Goal: Find specific page/section: Find specific page/section

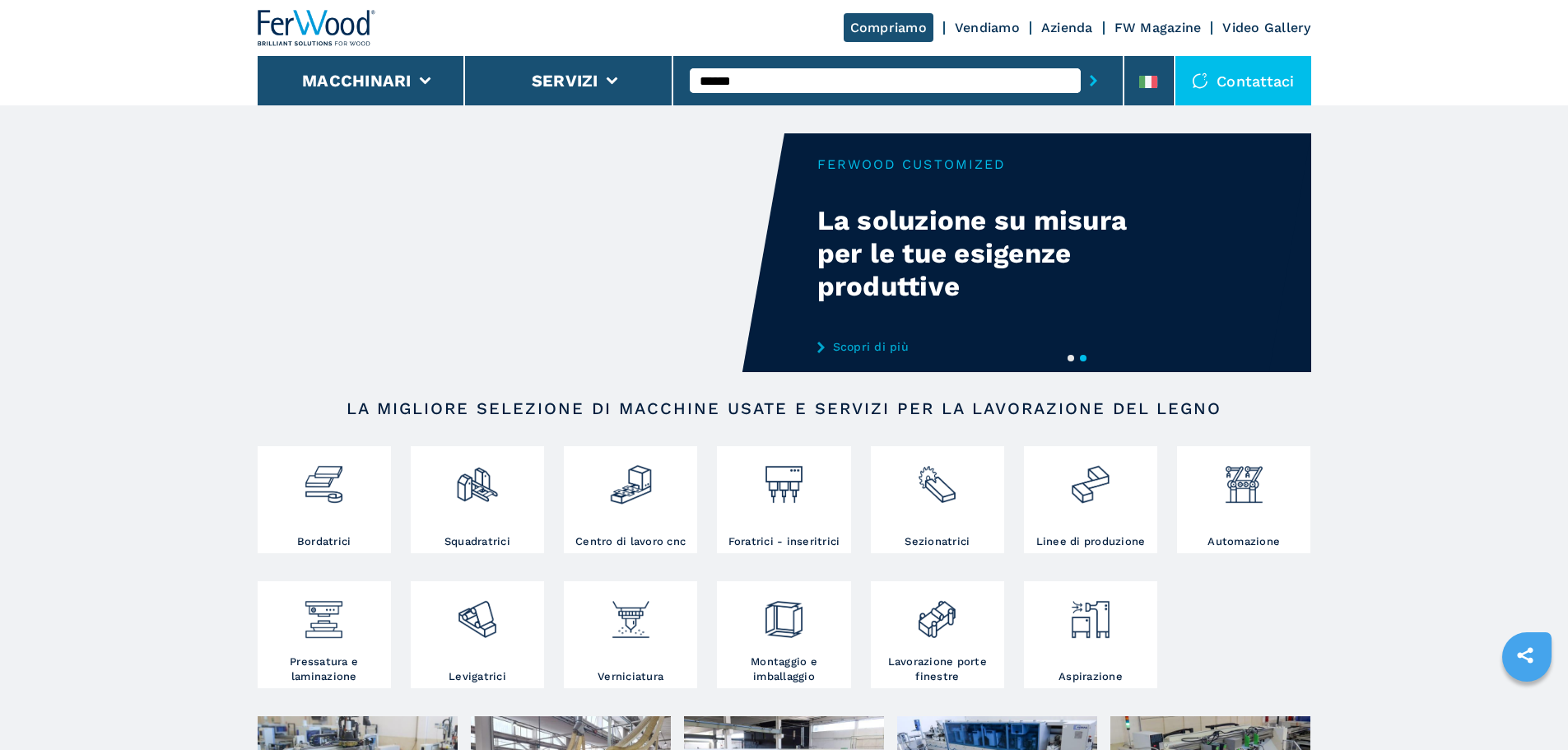
type input "******"
click at [1081, 62] on button "submit-button" at bounding box center [1093, 80] width 25 height 38
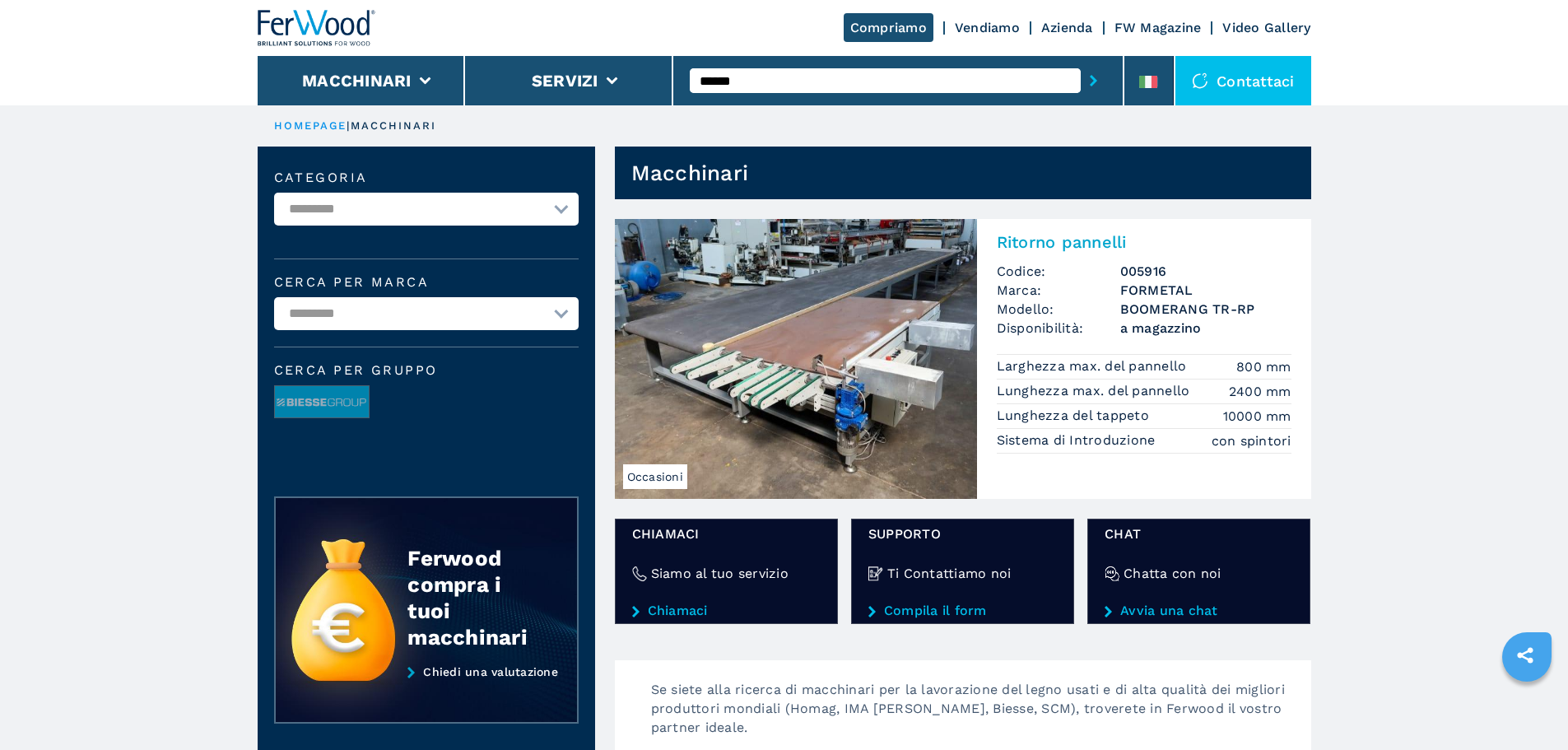
click at [1031, 237] on h2 "Ritorno pannelli" at bounding box center [1144, 242] width 295 height 19
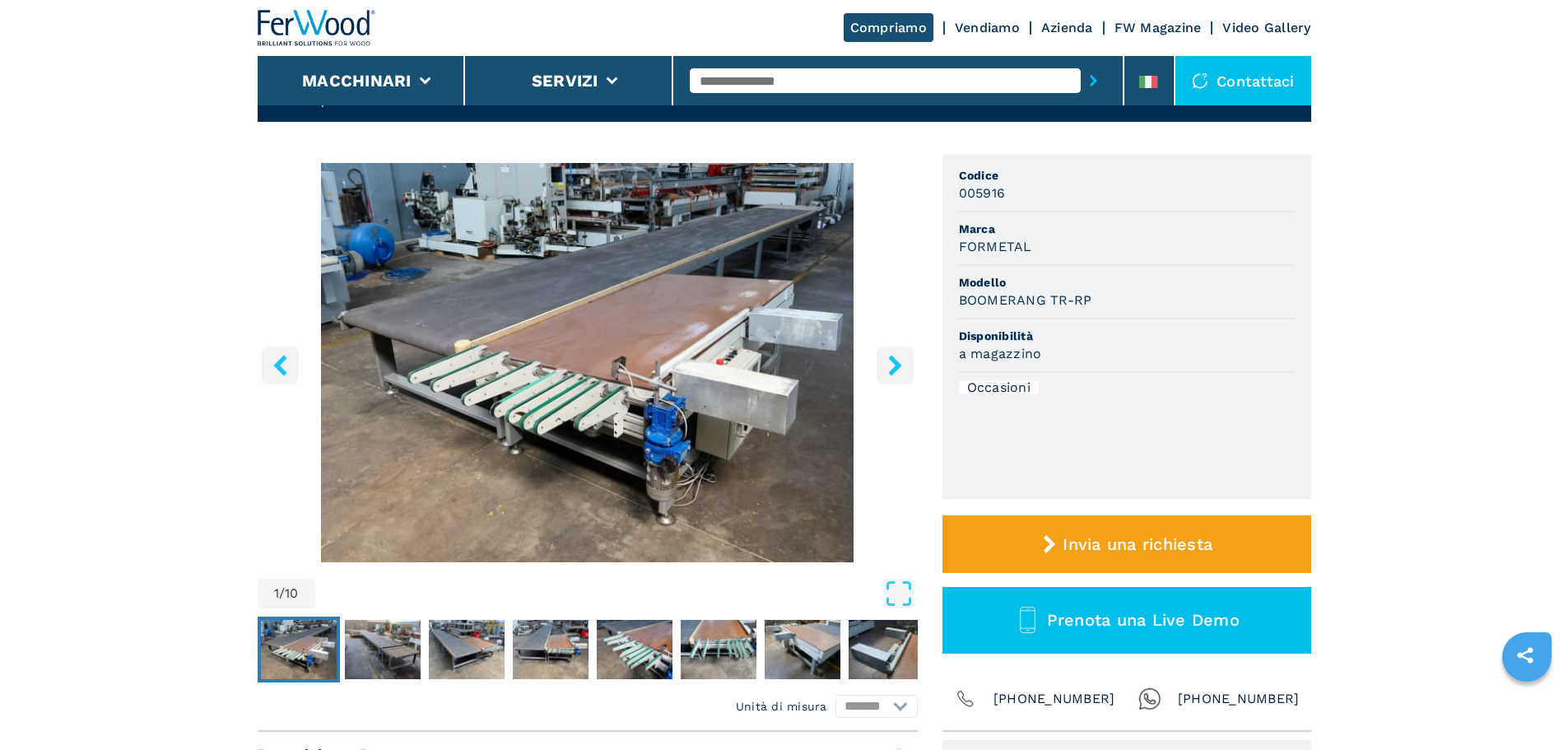
scroll to position [82, 0]
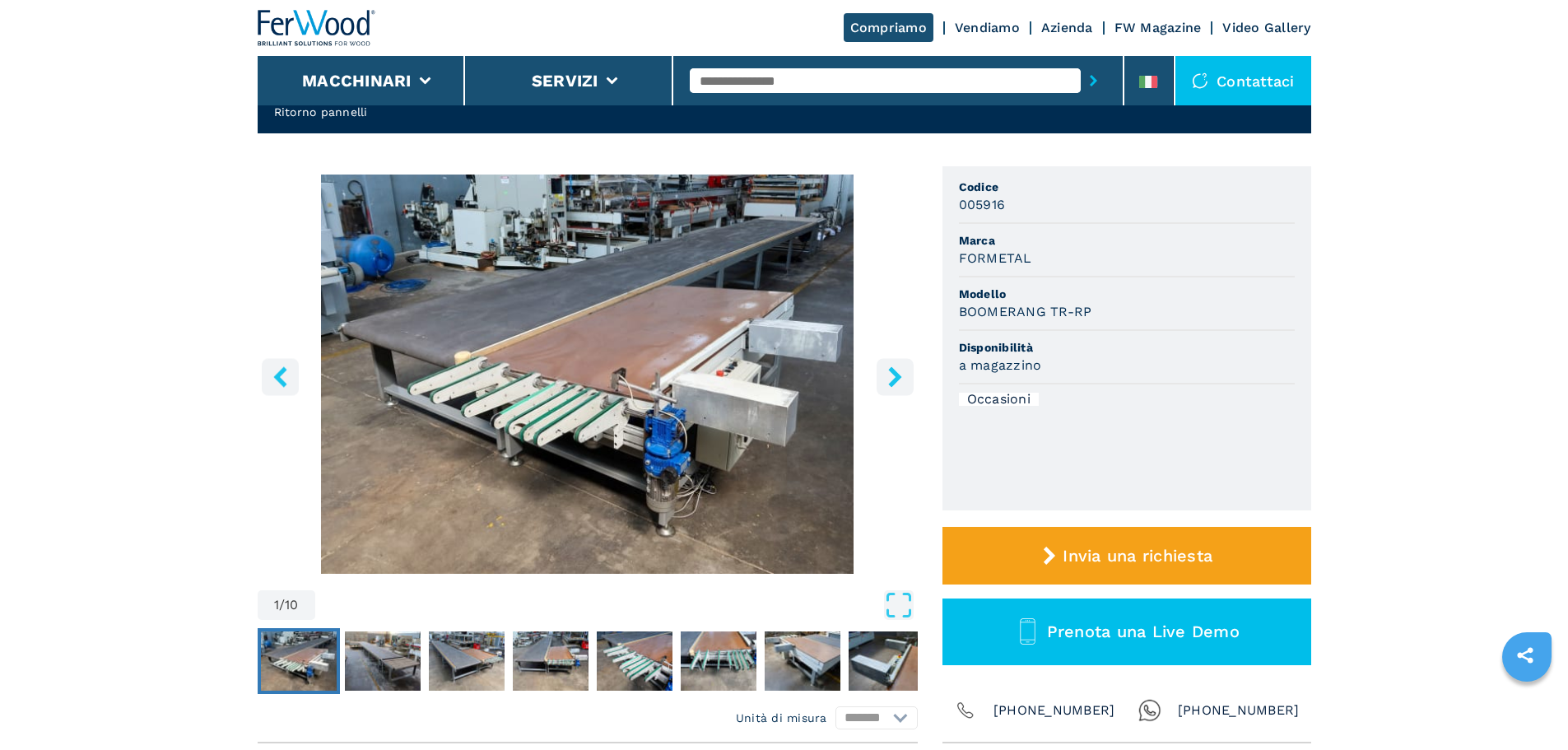
click at [907, 386] on button "right-button" at bounding box center [895, 376] width 37 height 37
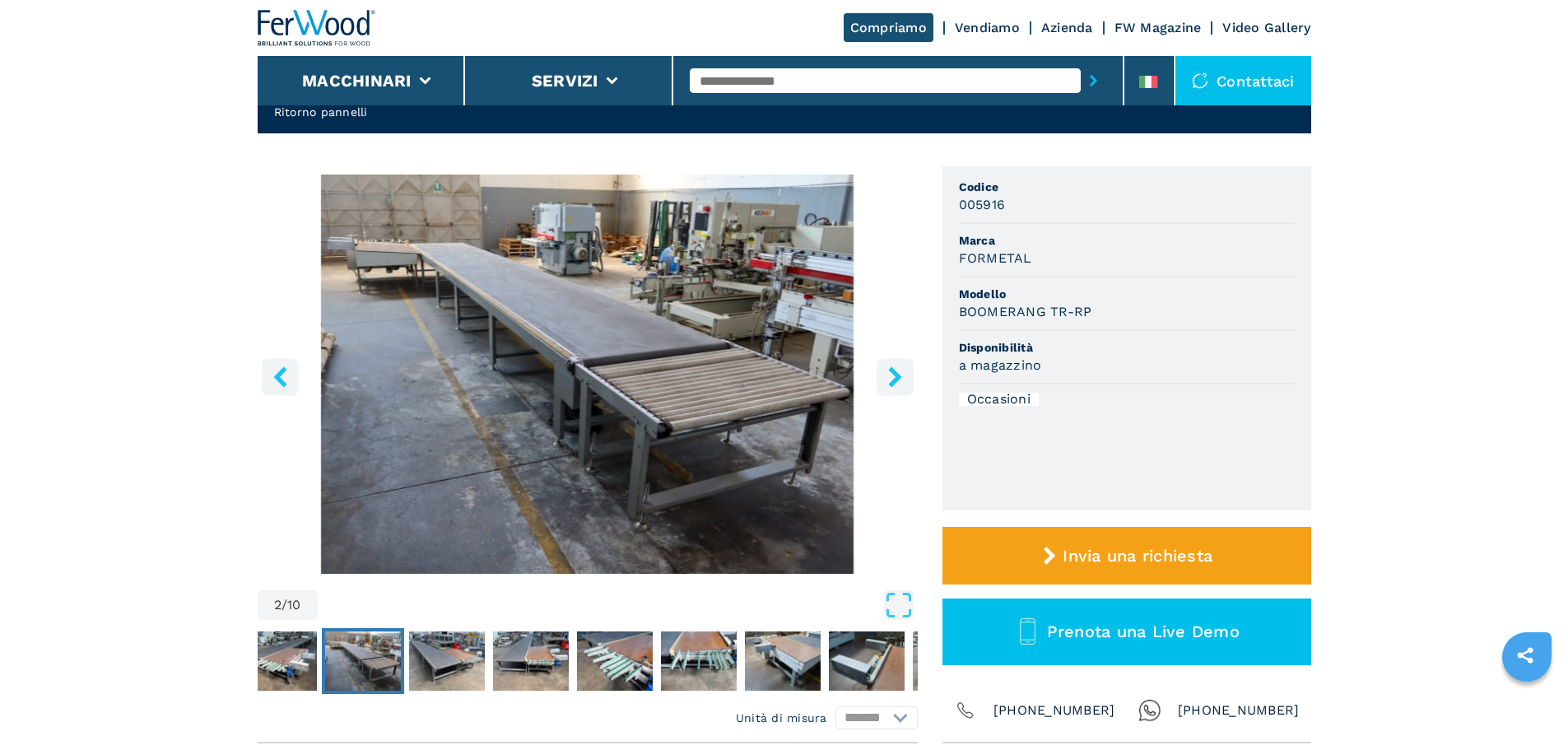
click at [907, 386] on button "right-button" at bounding box center [895, 376] width 37 height 37
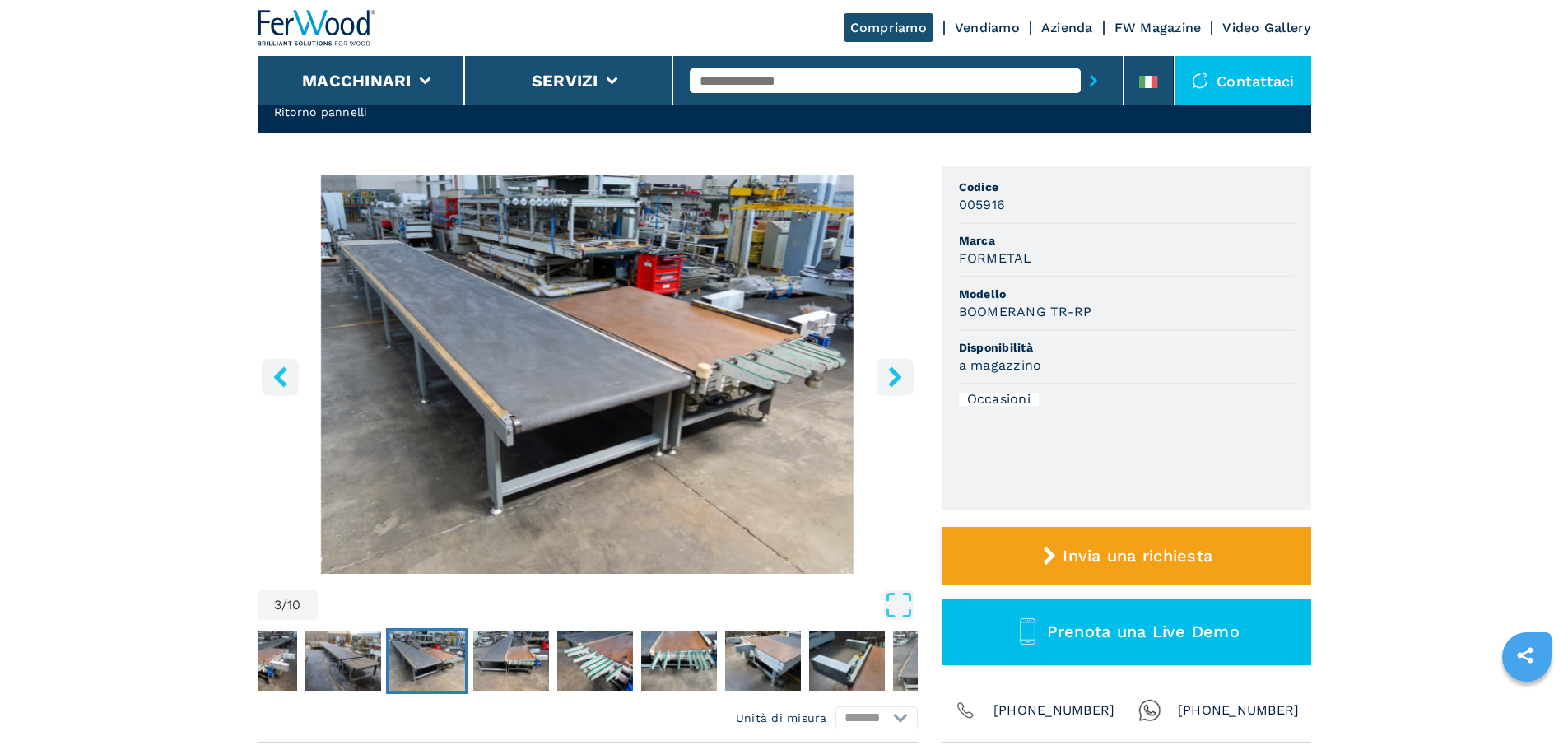
click at [907, 386] on button "right-button" at bounding box center [895, 376] width 37 height 37
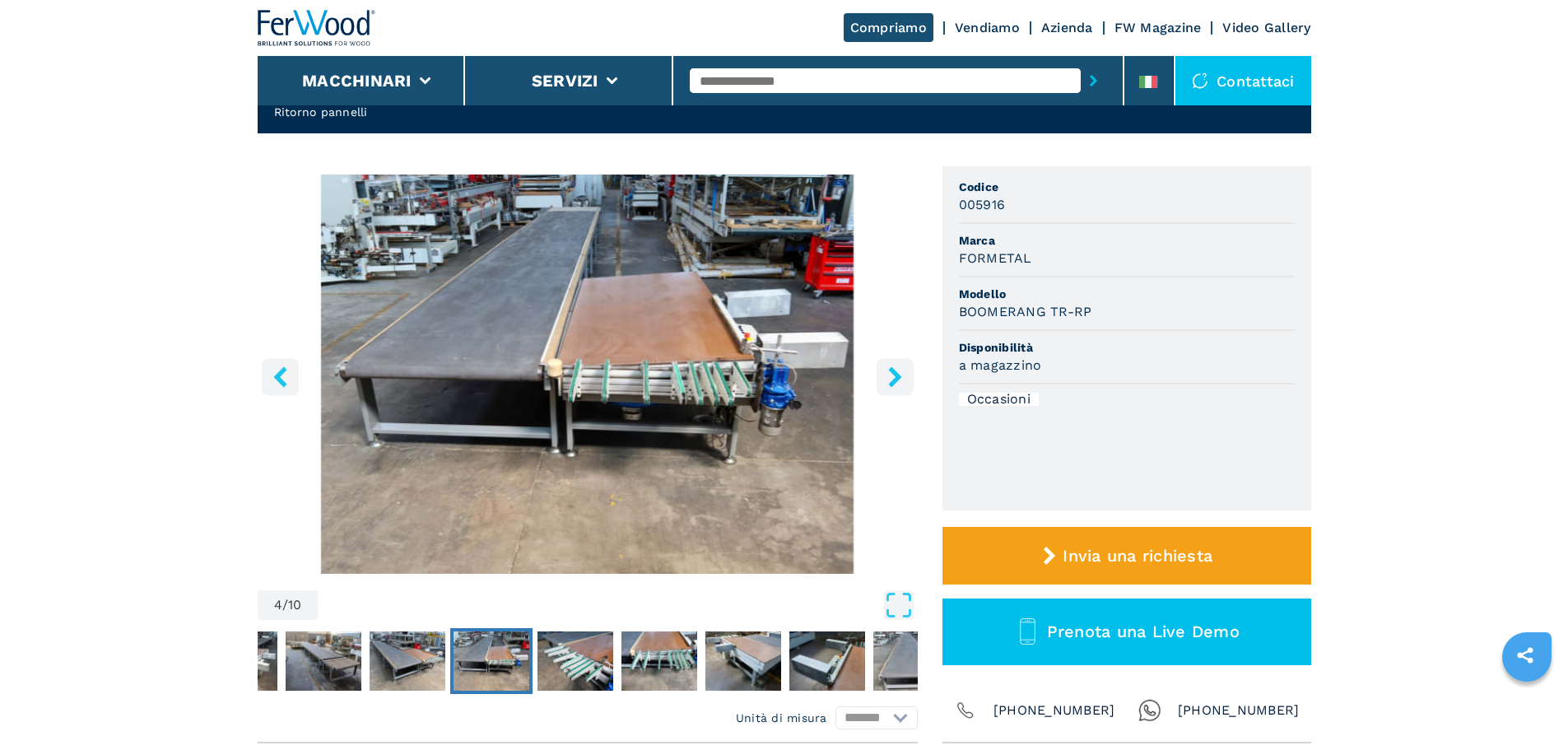
click at [907, 386] on button "right-button" at bounding box center [895, 376] width 37 height 37
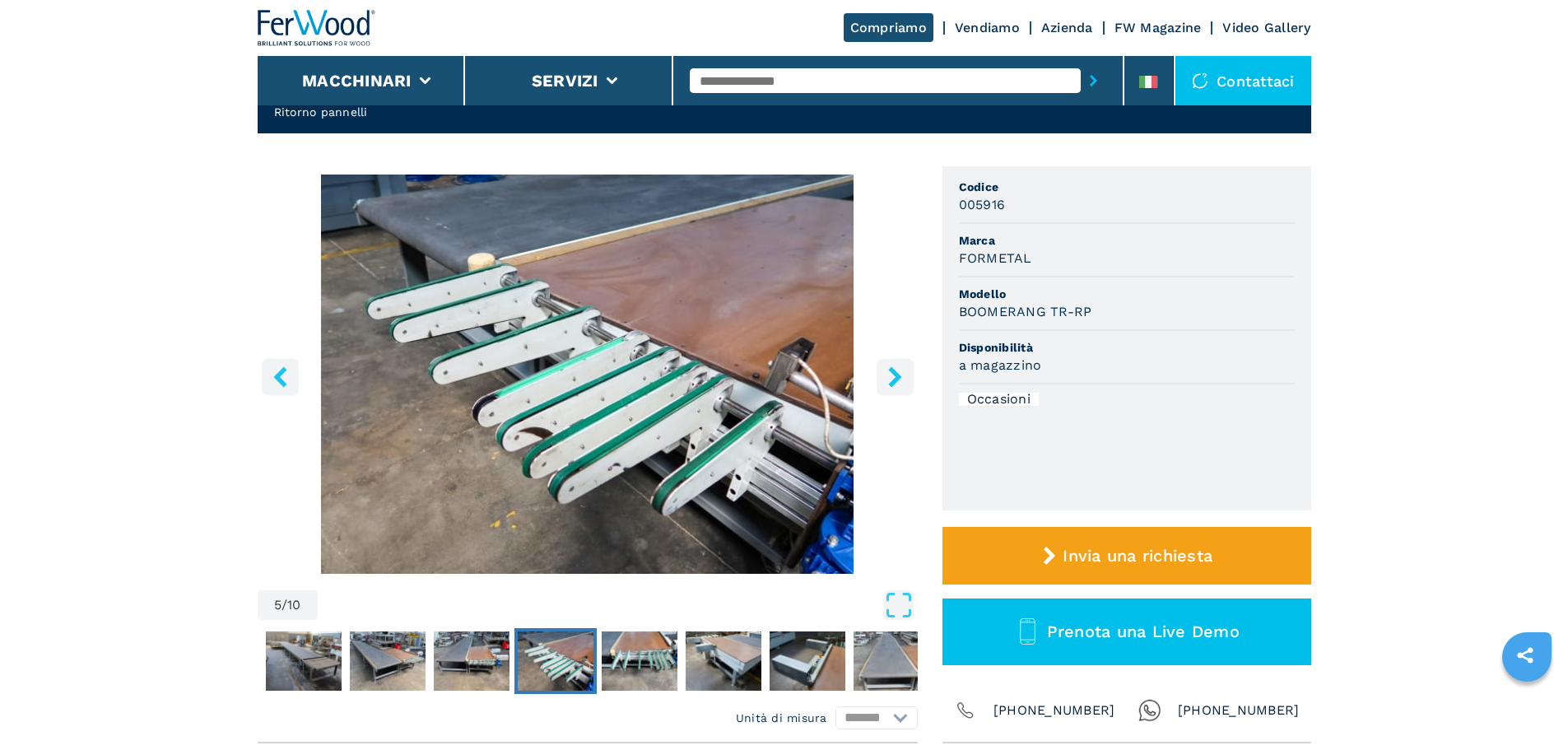
click at [907, 386] on button "right-button" at bounding box center [895, 376] width 37 height 37
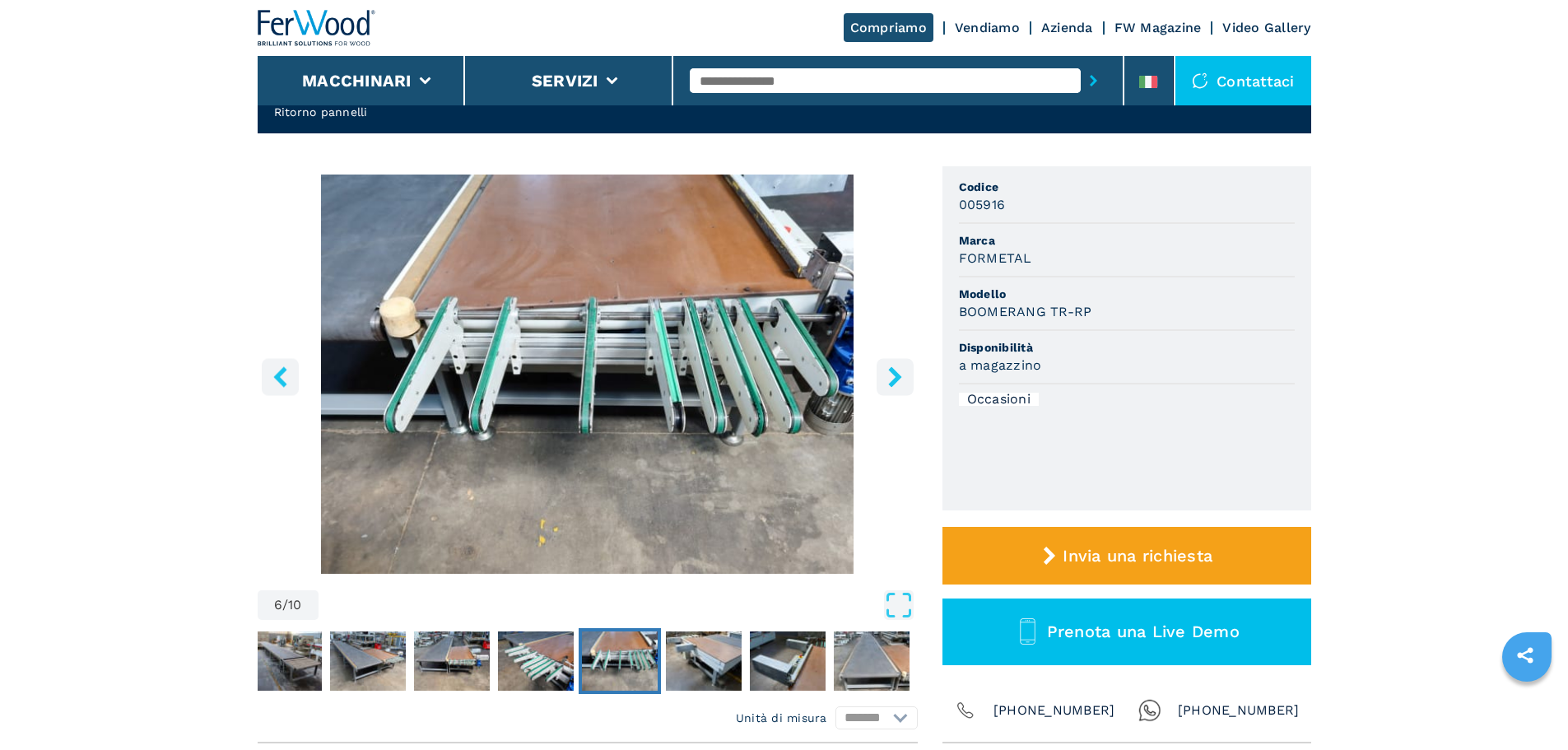
click at [907, 386] on button "right-button" at bounding box center [895, 376] width 37 height 37
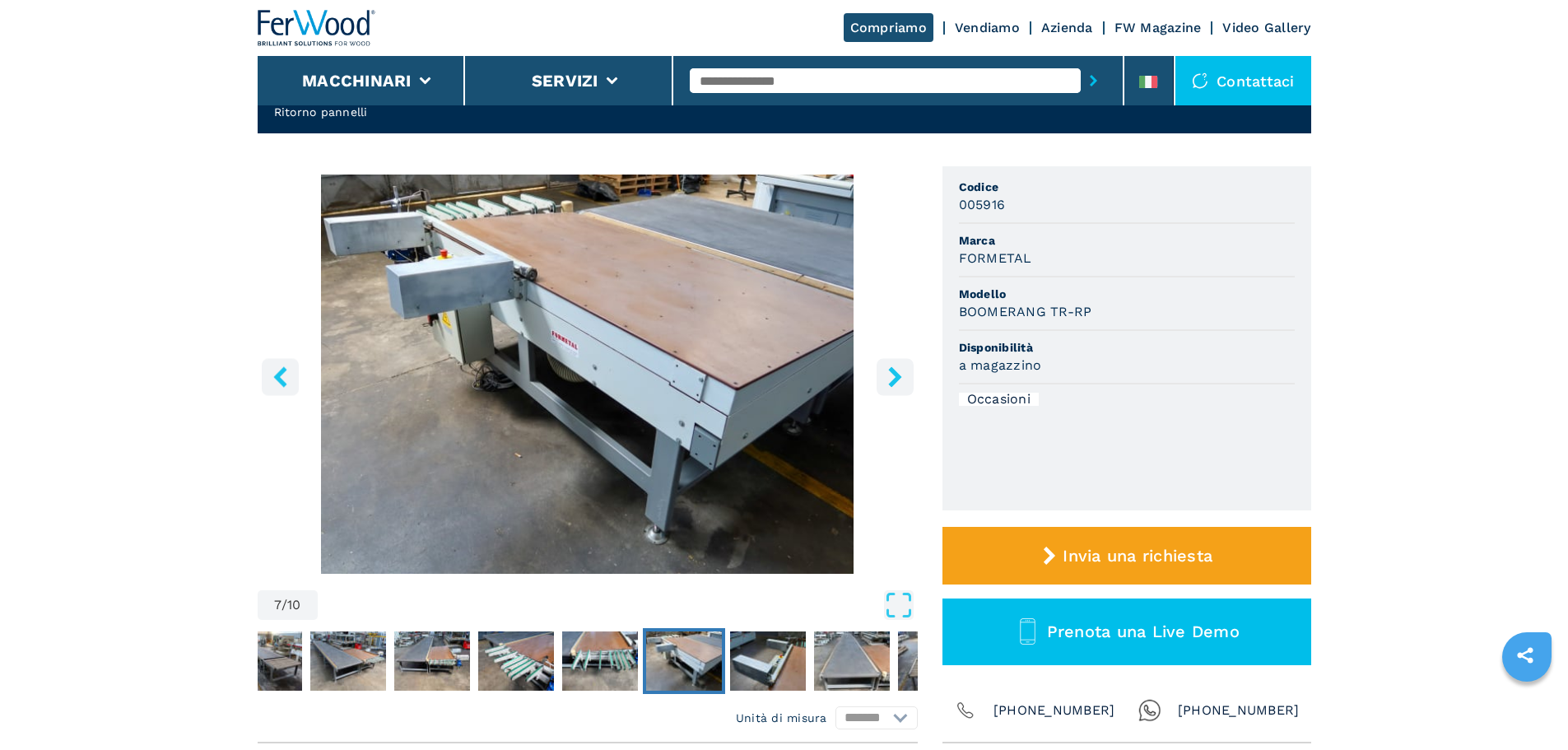
click at [907, 386] on button "right-button" at bounding box center [895, 376] width 37 height 37
